Goal: Transaction & Acquisition: Purchase product/service

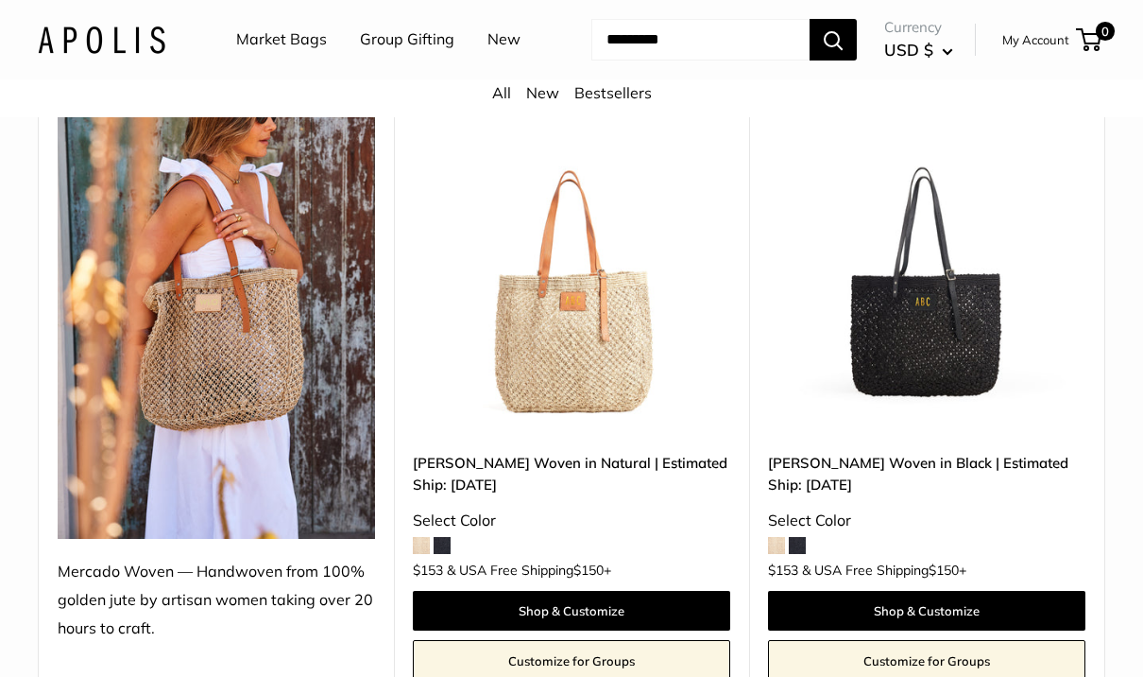
scroll to position [325, 0]
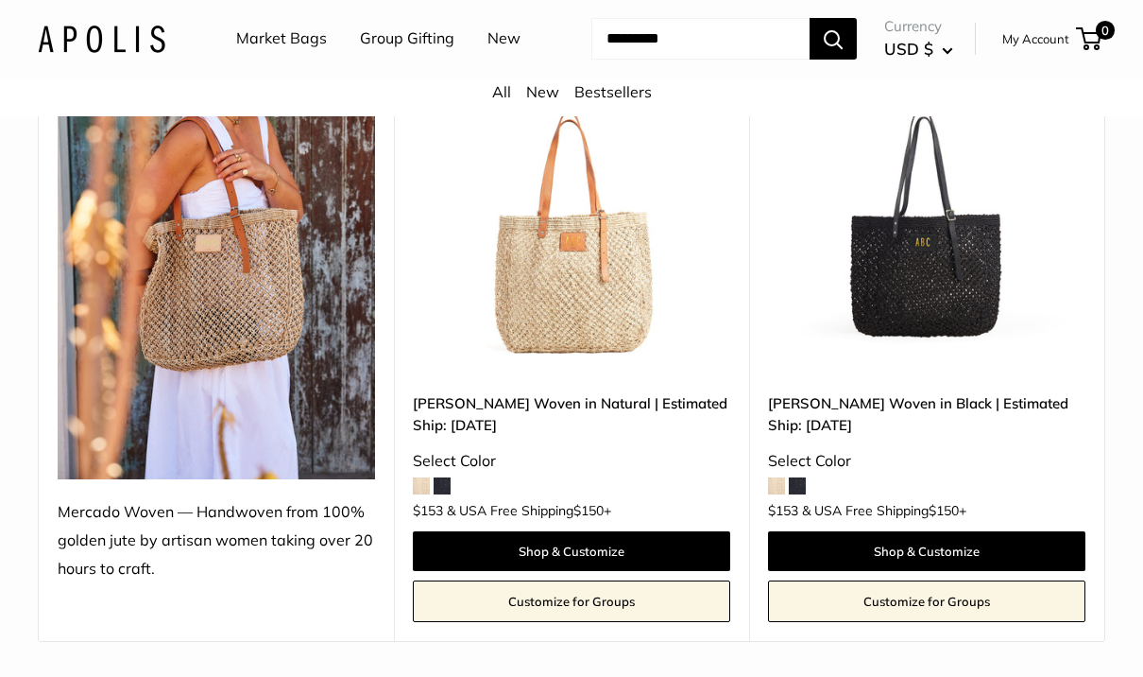
click at [473, 421] on link "[PERSON_NAME] Woven in Natural | Estimated Ship: [DATE]" at bounding box center [571, 415] width 317 height 44
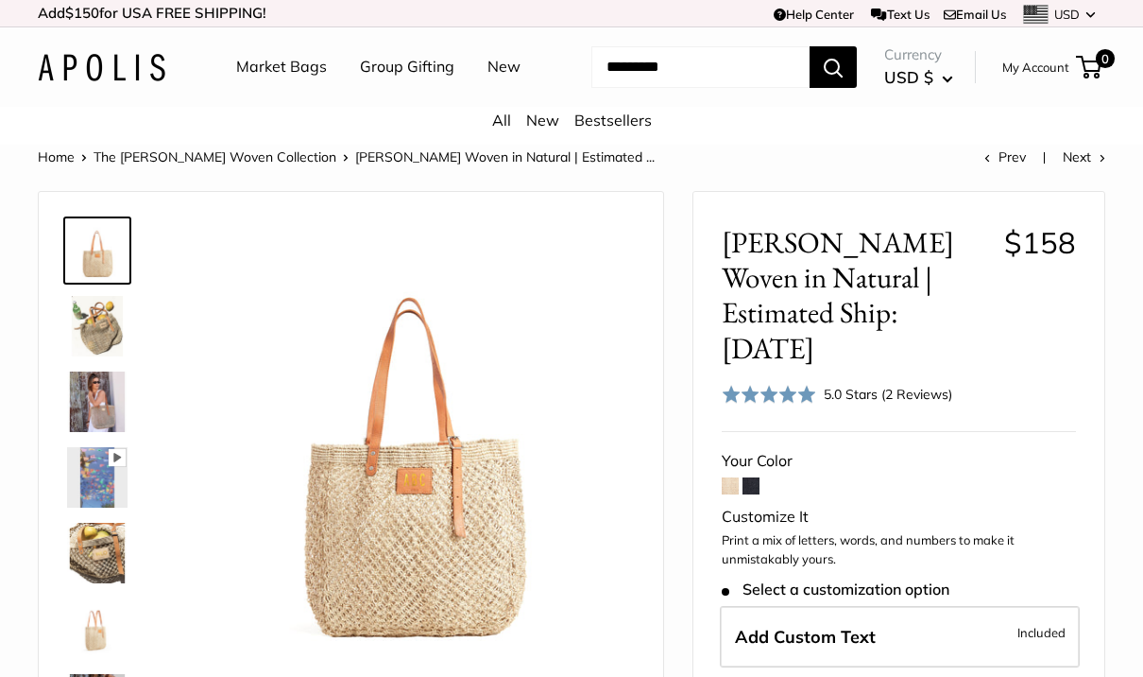
scroll to position [78, 0]
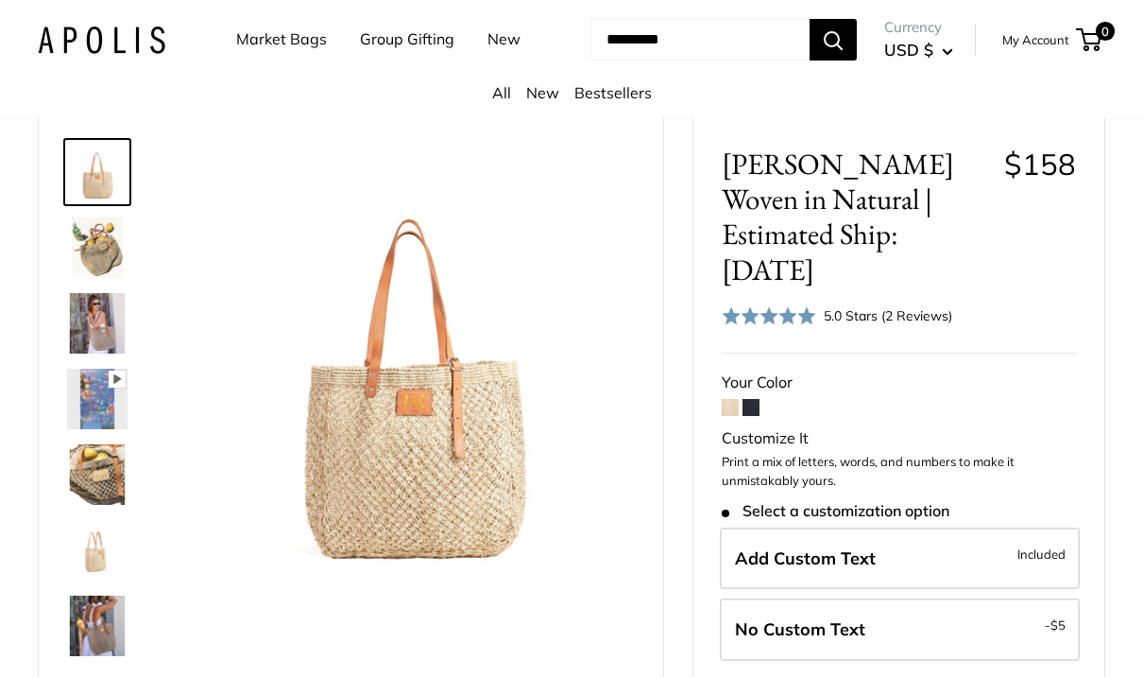
click at [93, 333] on img at bounding box center [97, 323] width 60 height 60
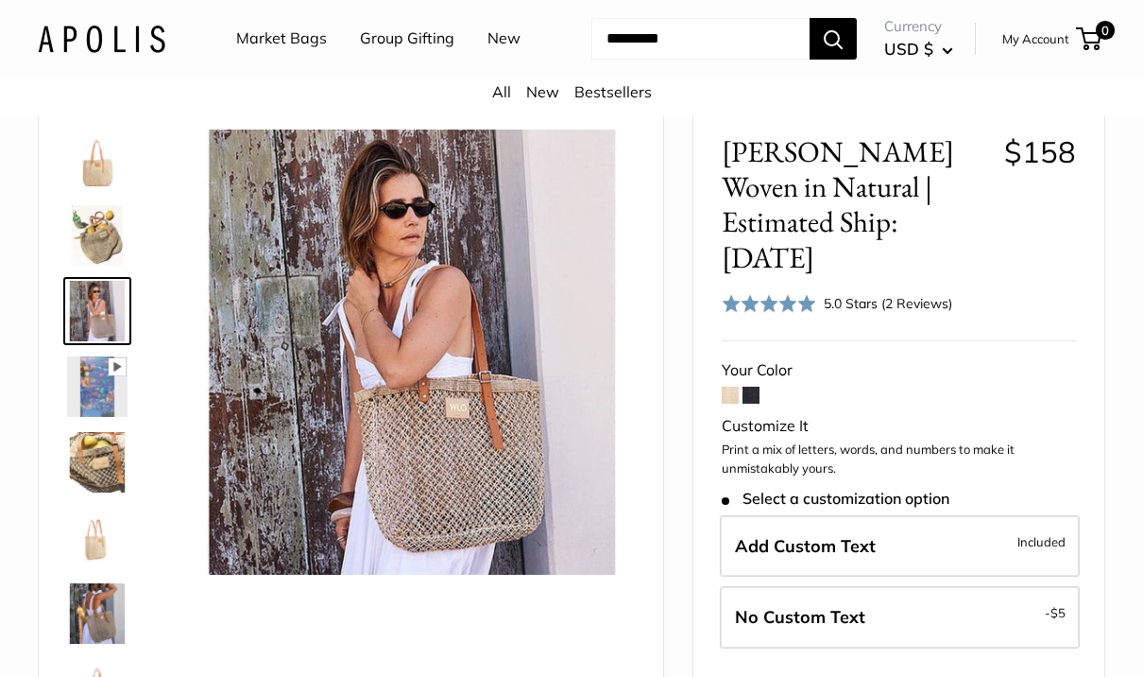
scroll to position [165, 0]
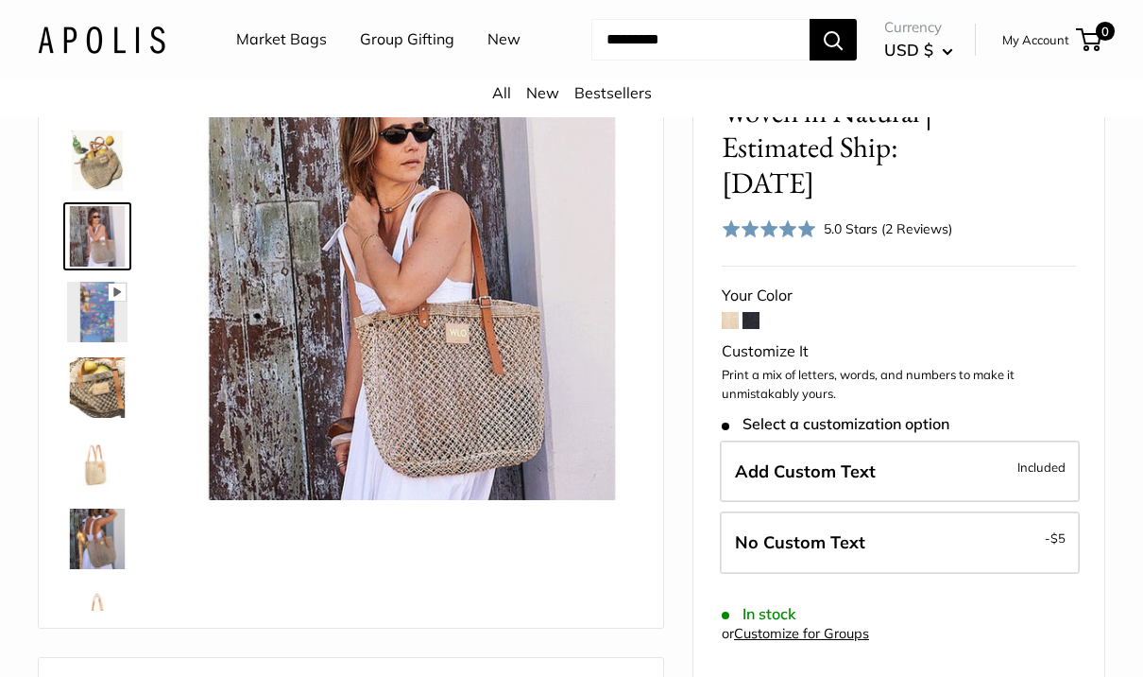
click at [724, 312] on span at bounding box center [730, 320] width 17 height 17
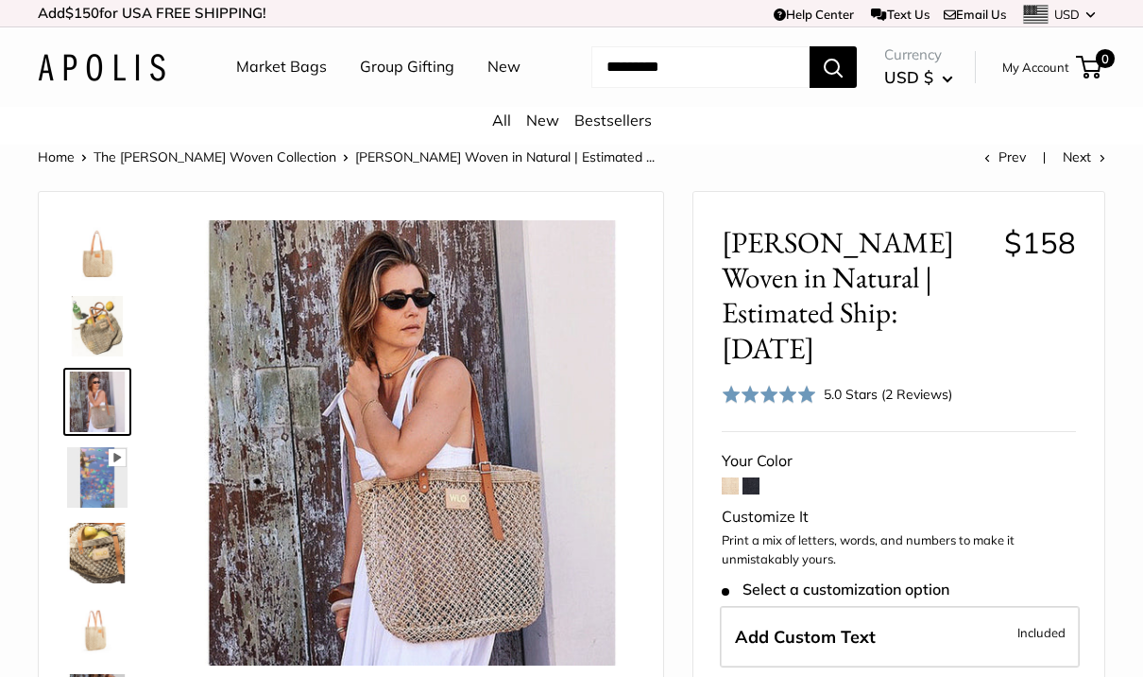
scroll to position [231, 0]
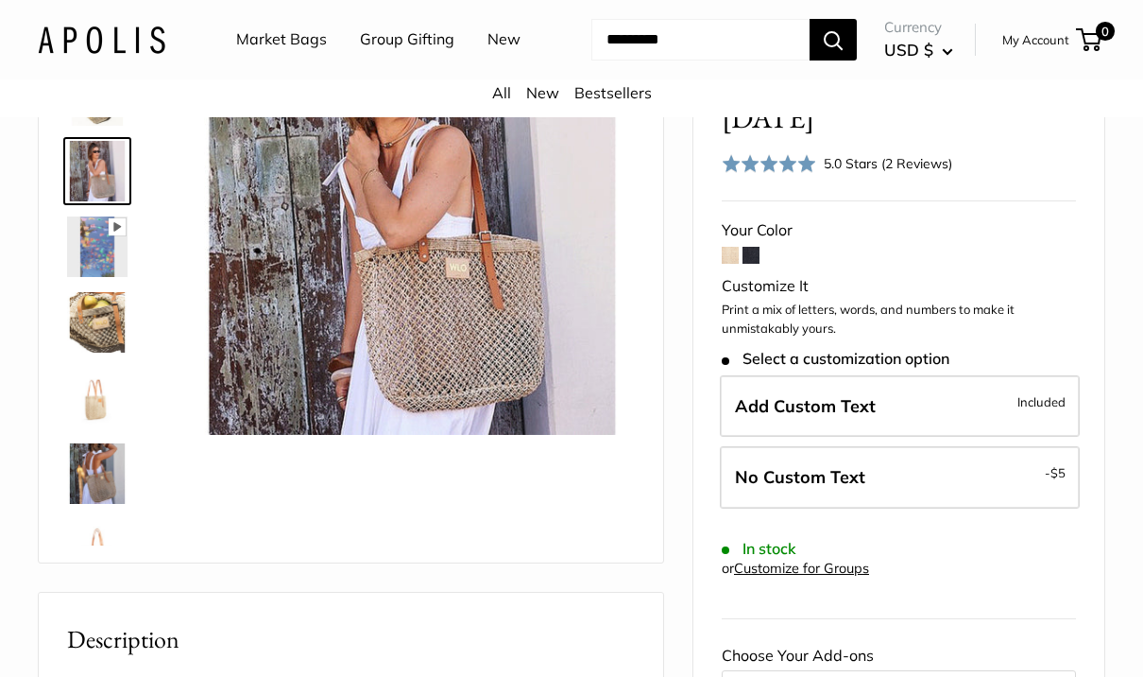
click at [755, 247] on span at bounding box center [751, 255] width 17 height 17
click at [731, 247] on span at bounding box center [730, 255] width 17 height 17
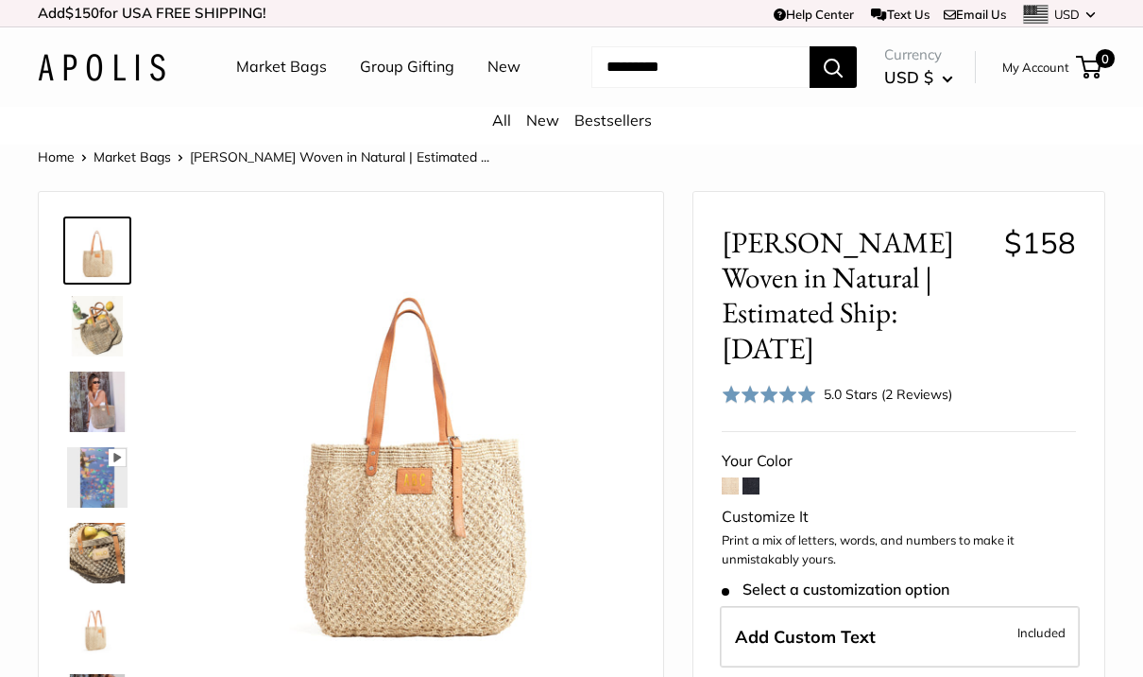
click at [100, 394] on img at bounding box center [97, 401] width 60 height 60
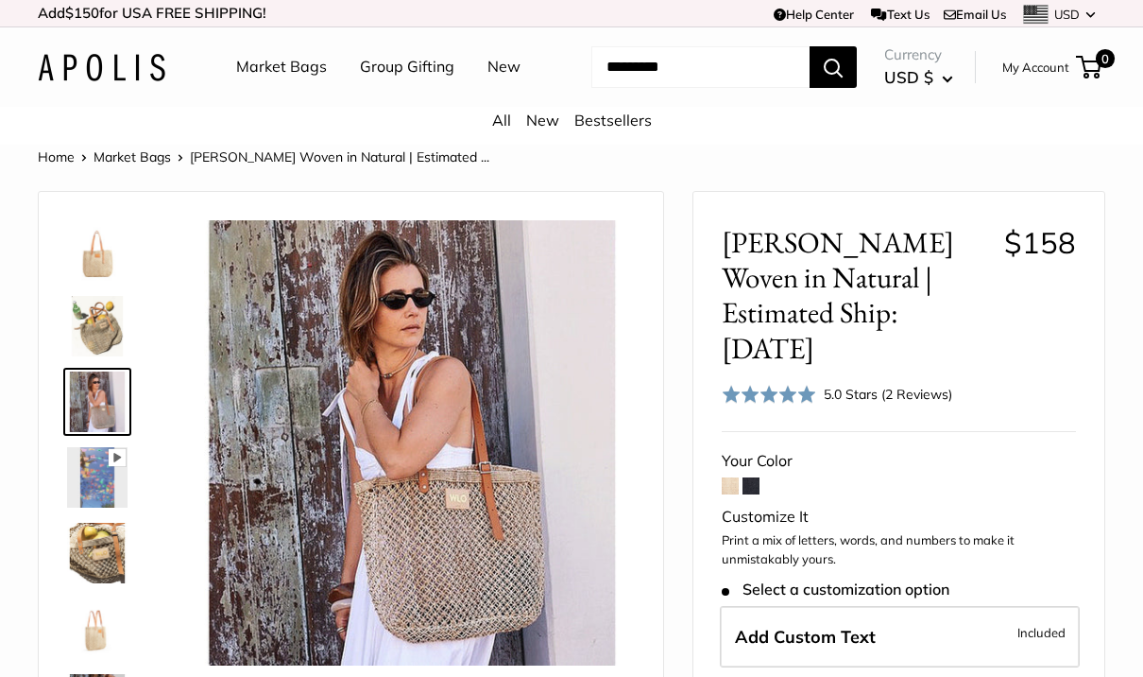
click at [98, 547] on img at bounding box center [97, 553] width 60 height 60
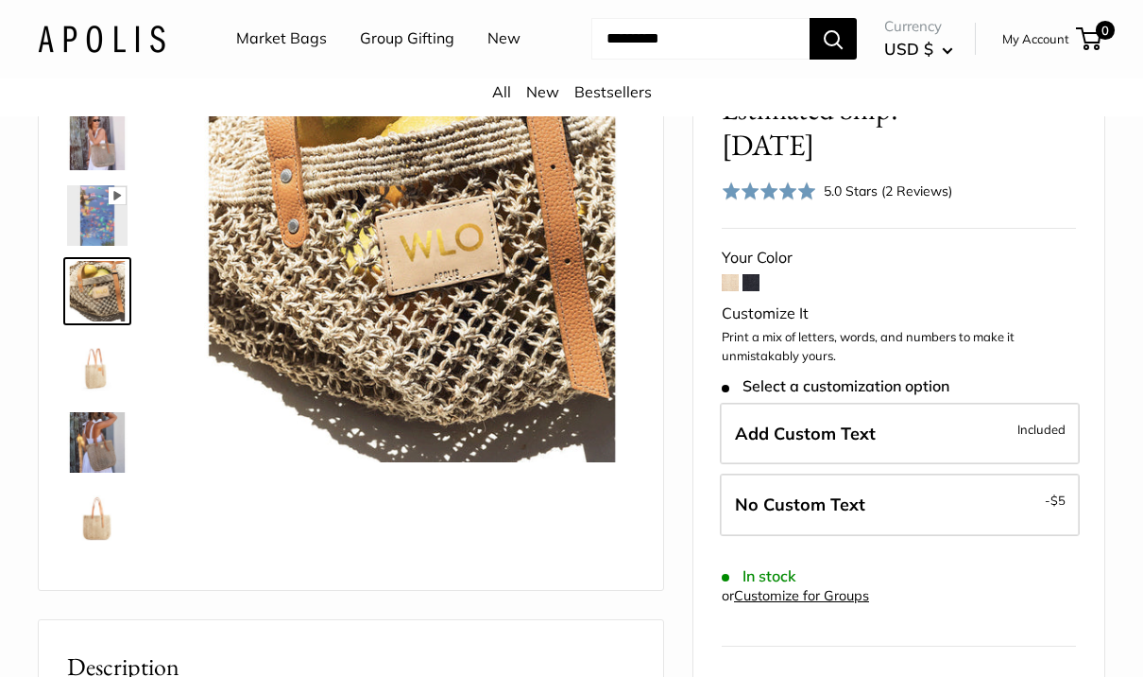
scroll to position [203, 0]
click at [1028, 418] on span "Included" at bounding box center [1042, 429] width 48 height 23
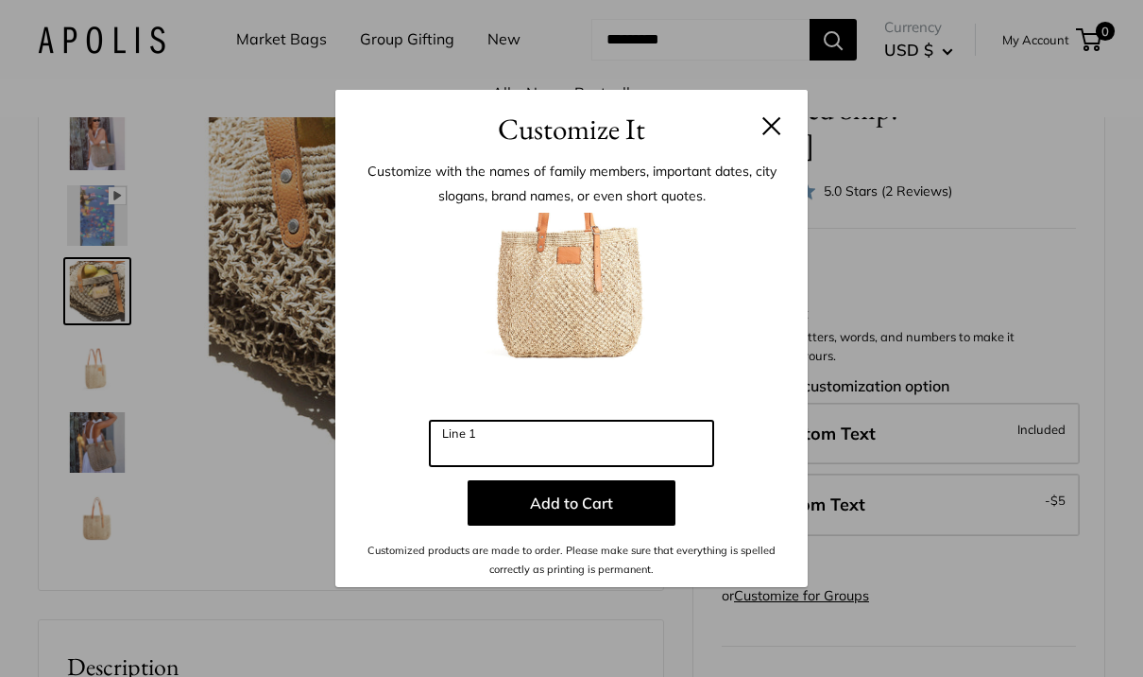
click at [615, 466] on input "Line 1" at bounding box center [571, 442] width 283 height 45
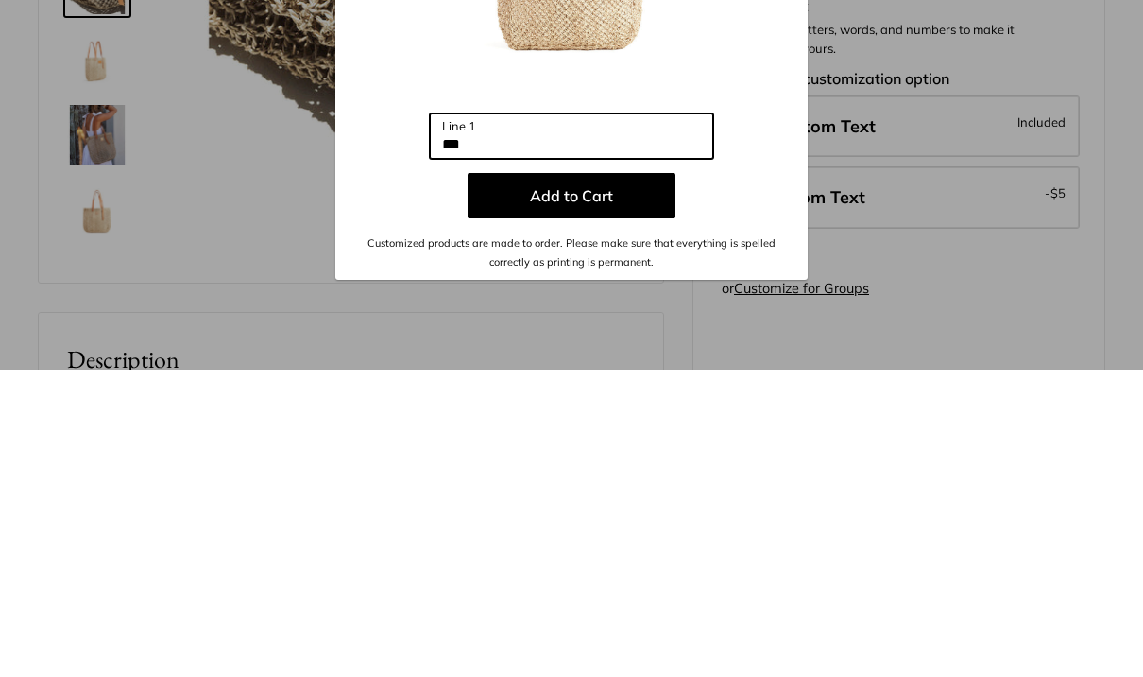
type input "***"
click at [602, 480] on button "Add to Cart" at bounding box center [572, 502] width 208 height 45
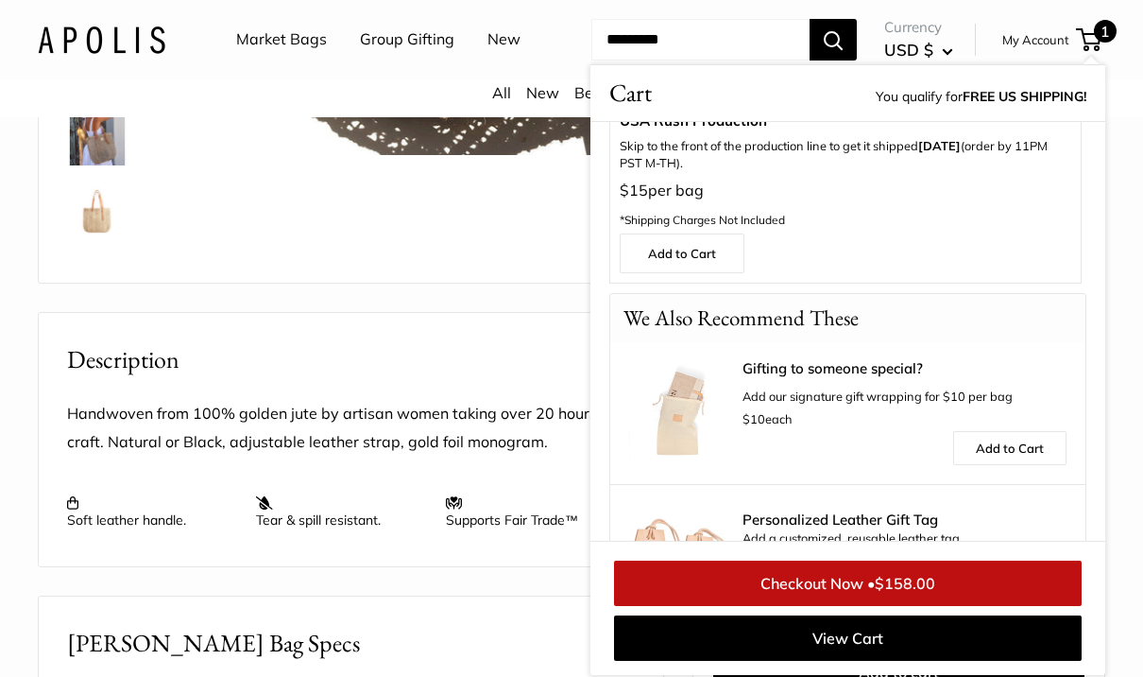
scroll to position [243, 0]
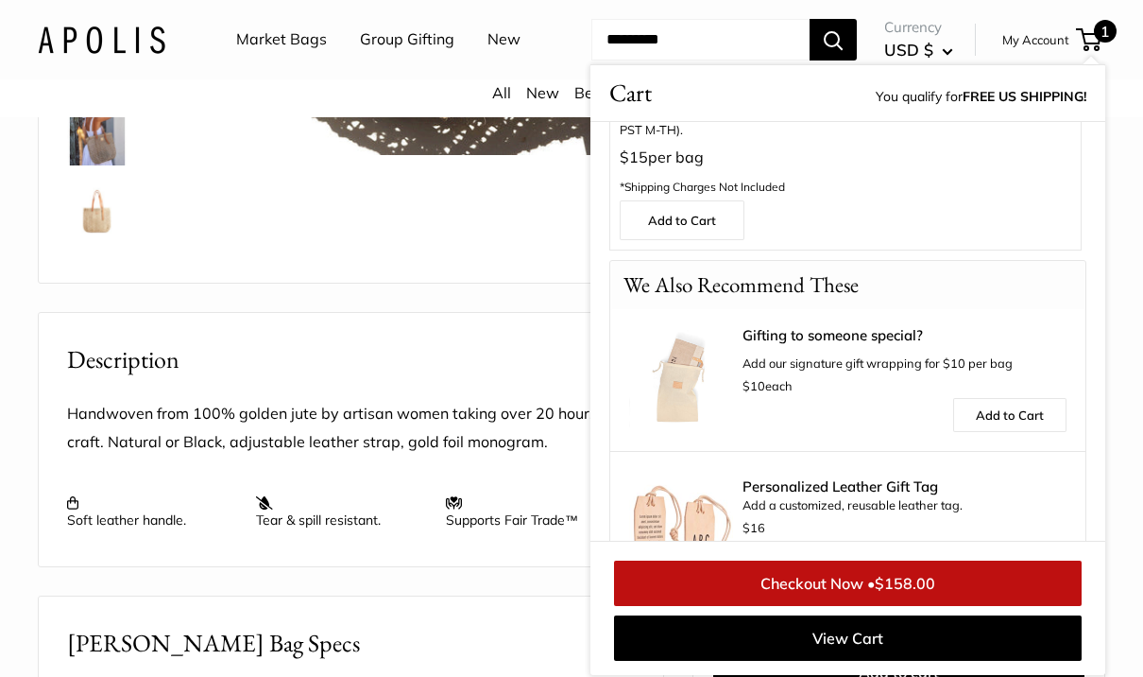
click at [1047, 661] on link "View Cart" at bounding box center [848, 637] width 468 height 45
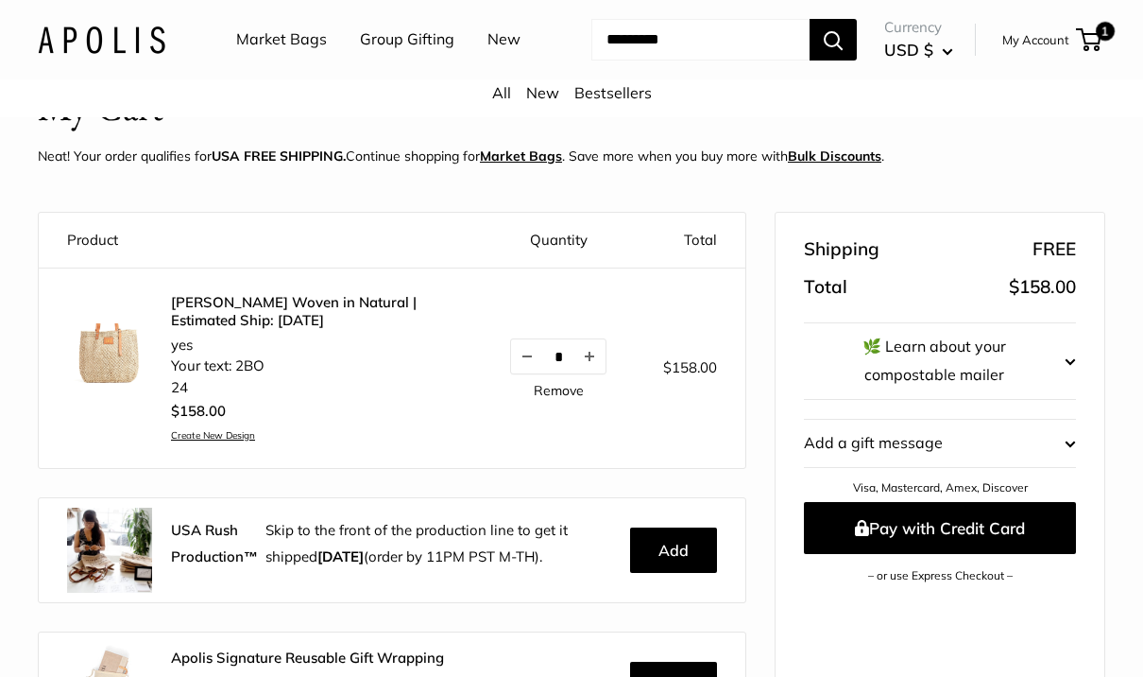
scroll to position [117, 0]
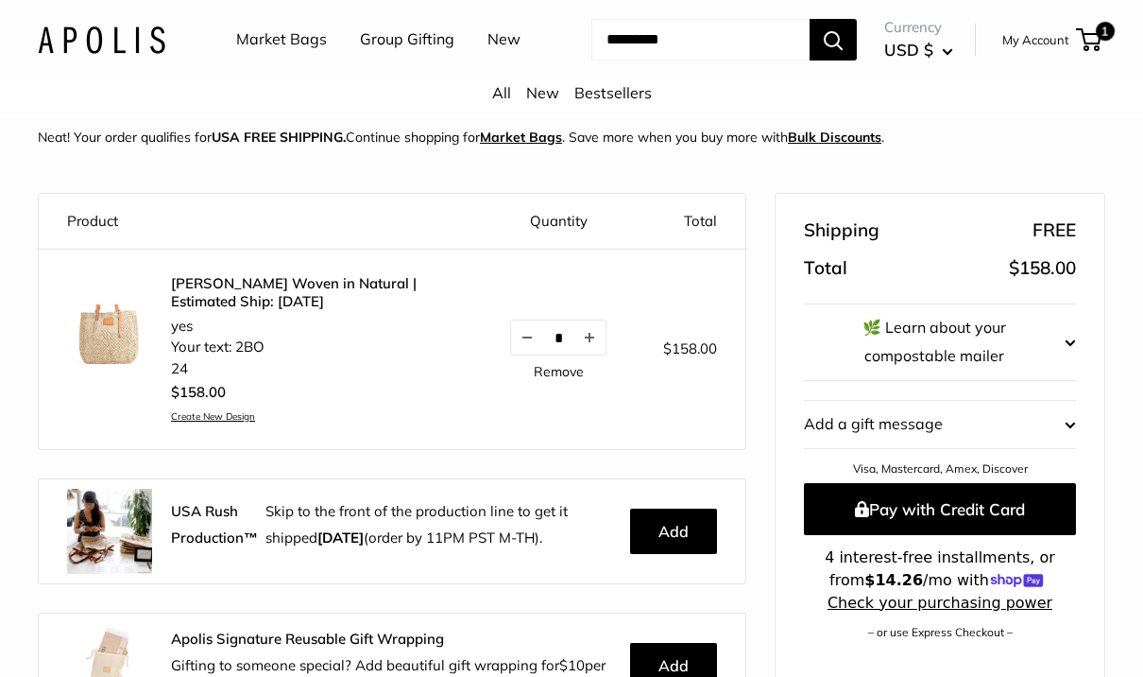
click at [111, 332] on img at bounding box center [109, 346] width 85 height 85
